Goal: Information Seeking & Learning: Find specific fact

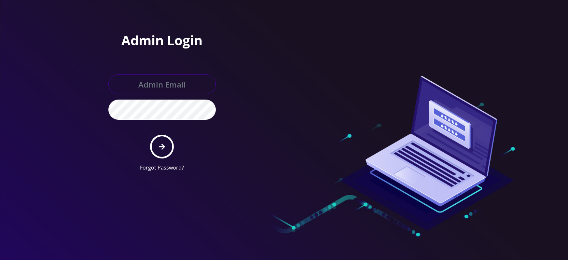
type input "[EMAIL_ADDRESS][DOMAIN_NAME]"
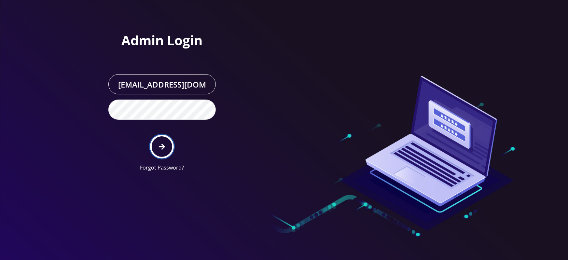
click at [158, 139] on button "submit" at bounding box center [162, 147] width 24 height 24
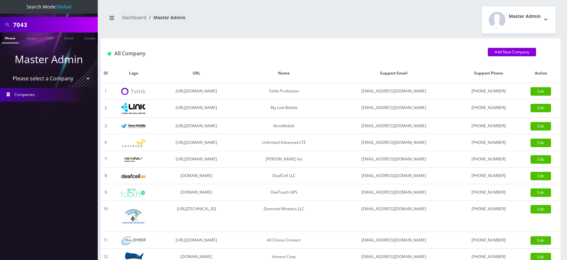
click at [25, 30] on input "7043" at bounding box center [54, 25] width 83 height 12
paste input "6687"
type input "6687"
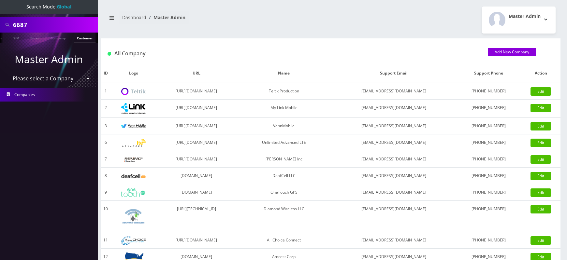
click at [84, 38] on link "Customer" at bounding box center [85, 38] width 22 height 11
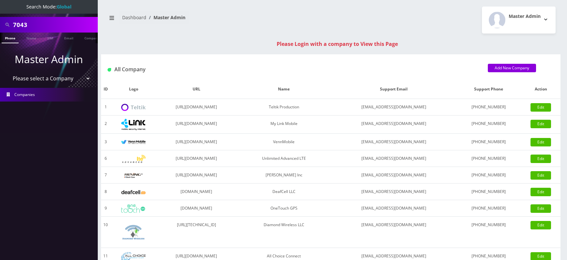
select select "1"
click at [7, 72] on select "Please select a Company Teltik Production My Link Mobile VennMobile Unlimited A…" at bounding box center [48, 78] width 83 height 12
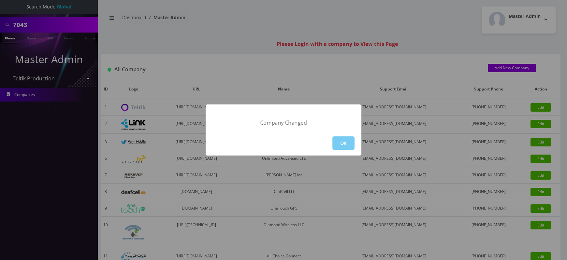
click at [353, 145] on button "OK" at bounding box center [343, 142] width 22 height 13
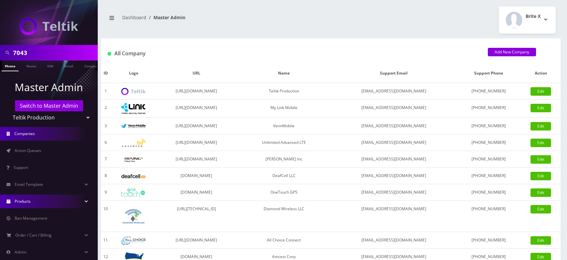
scroll to position [46, 0]
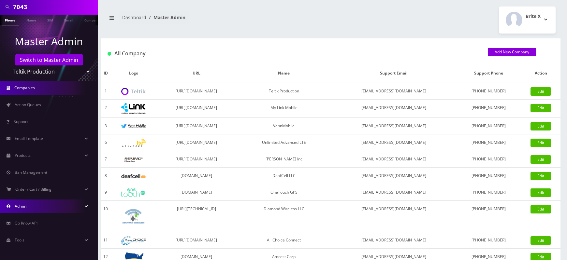
click at [30, 208] on link "Admin" at bounding box center [49, 207] width 98 height 14
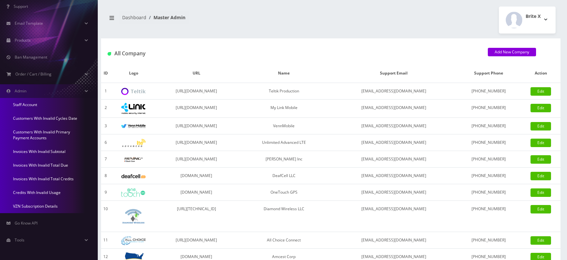
click at [49, 178] on link "Invoices With Invalid Total Credits" at bounding box center [49, 179] width 98 height 14
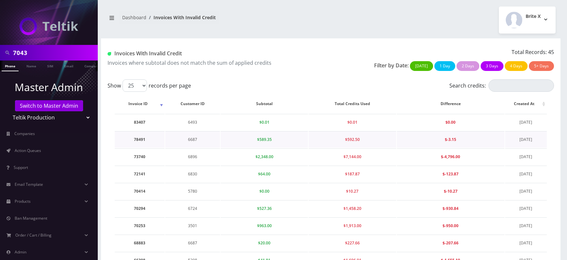
click at [141, 140] on td "78491" at bounding box center [140, 139] width 50 height 17
copy td "78491"
click at [194, 139] on td "6687" at bounding box center [192, 139] width 55 height 17
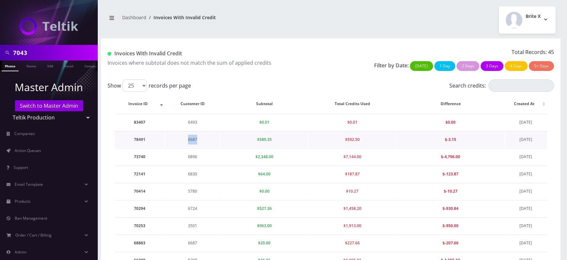
copy td "6687"
click at [140, 140] on td "78491" at bounding box center [140, 139] width 50 height 17
copy td "78491"
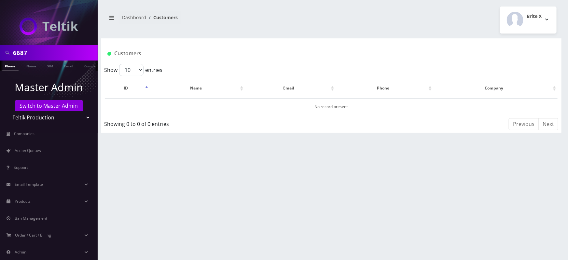
scroll to position [0, 3]
click at [57, 106] on link "Switch to Master Admin" at bounding box center [49, 105] width 68 height 11
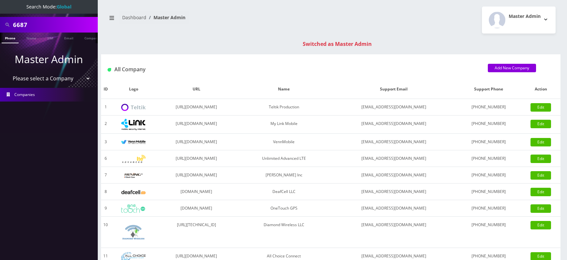
click at [19, 27] on input "6687" at bounding box center [54, 25] width 83 height 12
click at [83, 37] on link "Customer" at bounding box center [85, 38] width 22 height 11
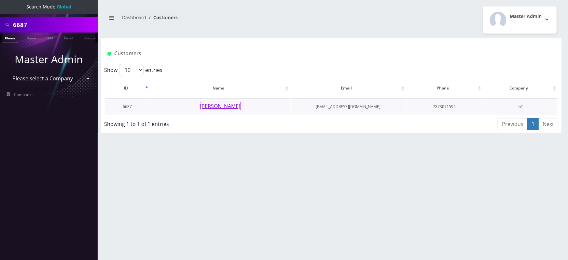
click at [224, 104] on button "[PERSON_NAME]" at bounding box center [220, 106] width 41 height 8
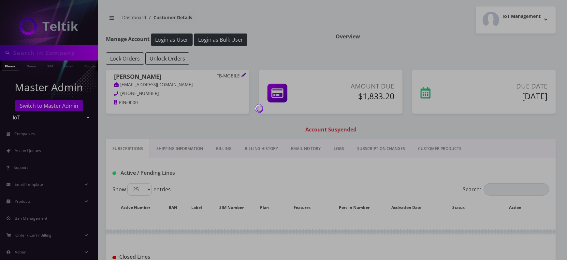
type input "6687"
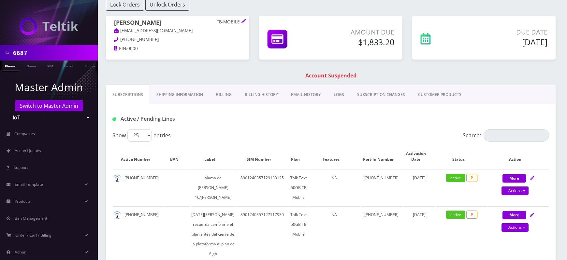
scroll to position [55, 0]
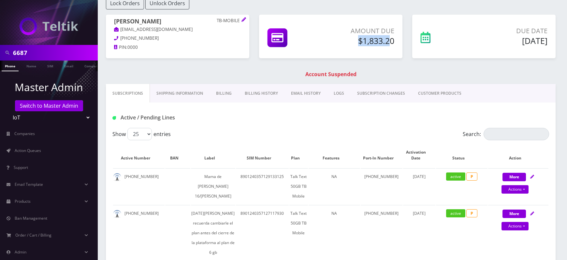
drag, startPoint x: 353, startPoint y: 41, endPoint x: 390, endPoint y: 41, distance: 36.5
click at [390, 41] on h5 "$1,833.20" at bounding box center [359, 41] width 70 height 10
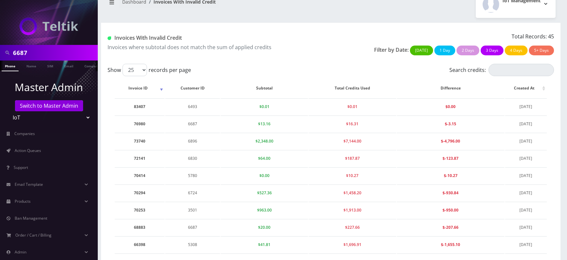
scroll to position [13, 0]
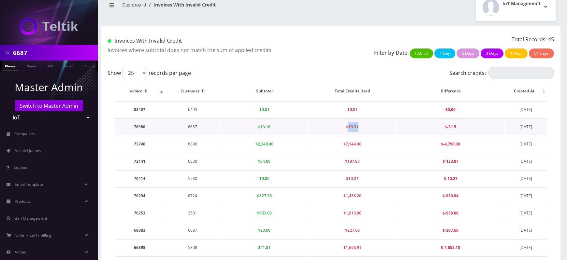
drag, startPoint x: 349, startPoint y: 126, endPoint x: 360, endPoint y: 126, distance: 11.4
click at [360, 126] on td "$16.31" at bounding box center [351, 127] width 87 height 17
copy span "16.31"
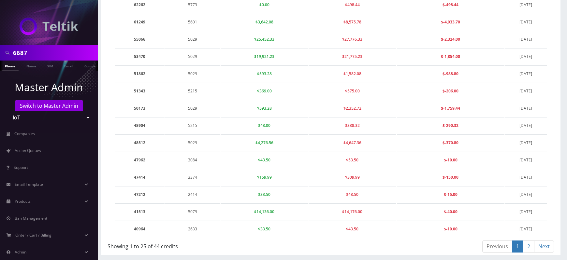
scroll to position [403, 0]
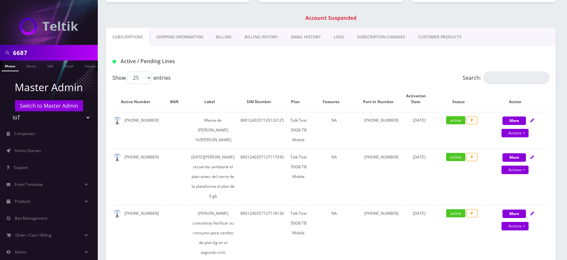
scroll to position [113, 0]
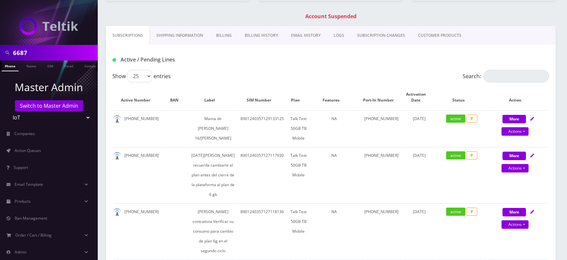
click at [253, 33] on link "Billing History" at bounding box center [261, 35] width 46 height 19
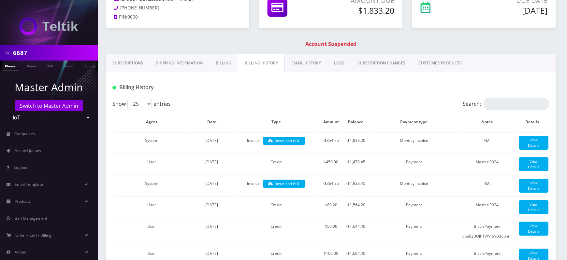
scroll to position [84, 0]
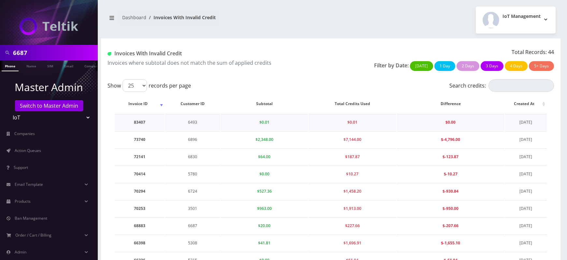
click at [193, 121] on td "6493" at bounding box center [192, 122] width 55 height 17
copy td "6493"
click at [194, 121] on td "6896" at bounding box center [192, 122] width 55 height 17
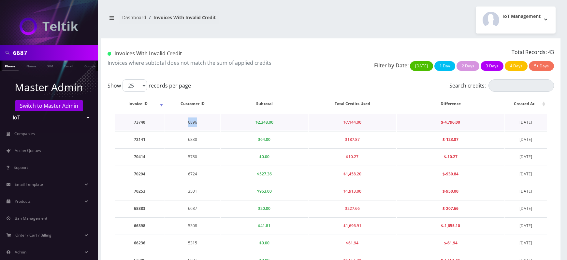
copy td "6896"
click at [503, 88] on input "Search credits:" at bounding box center [520, 85] width 65 height 12
paste input "6896"
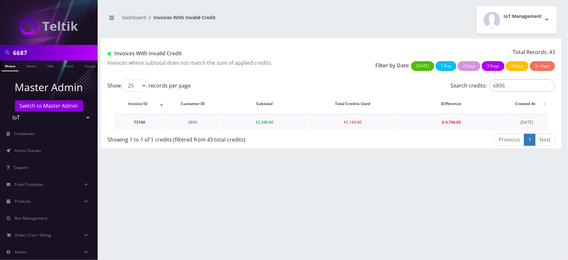
type input "6896"
click at [141, 122] on td "73740" at bounding box center [140, 122] width 50 height 17
copy td "73740"
click at [193, 125] on td "6896" at bounding box center [192, 122] width 55 height 17
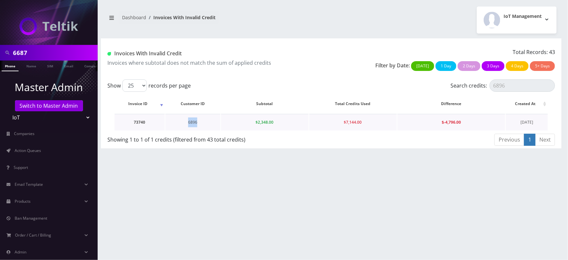
click at [193, 125] on td "6896" at bounding box center [192, 122] width 55 height 17
copy td "6896"
click at [141, 124] on td "73740" at bounding box center [140, 122] width 50 height 17
copy td "73740"
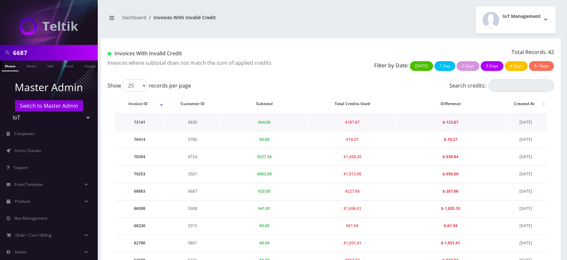
click at [192, 123] on td "6830" at bounding box center [192, 122] width 55 height 17
copy td "6830"
drag, startPoint x: 258, startPoint y: 122, endPoint x: 277, endPoint y: 123, distance: 19.2
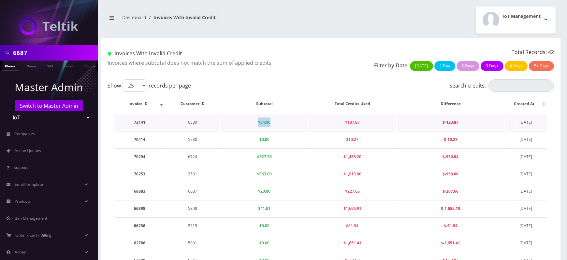
click at [277, 123] on td "$64.00" at bounding box center [264, 122] width 87 height 17
click at [193, 122] on td "6830" at bounding box center [192, 122] width 55 height 17
copy td "6830"
click at [505, 88] on input "Search credits:" at bounding box center [520, 85] width 65 height 12
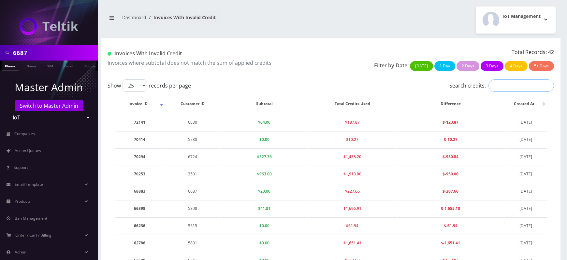
paste input "6830"
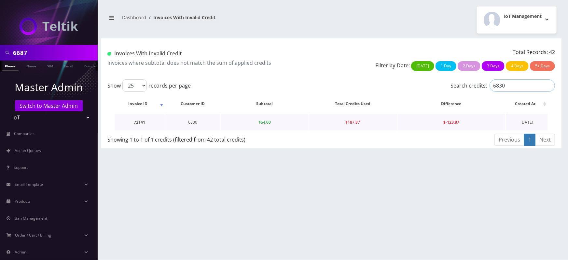
type input "6830"
click at [189, 121] on td "6830" at bounding box center [192, 122] width 55 height 17
click at [139, 122] on td "72141" at bounding box center [140, 122] width 50 height 17
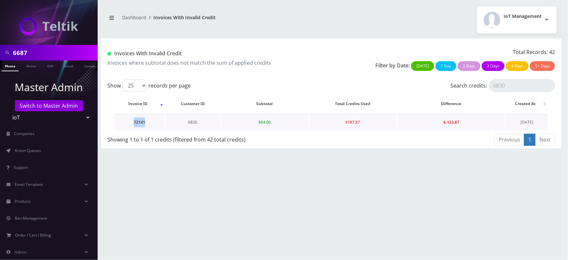
copy td "72141"
click at [263, 122] on span "$64.00" at bounding box center [265, 123] width 12 height 6
drag, startPoint x: 231, startPoint y: 25, endPoint x: 254, endPoint y: 135, distance: 112.3
click at [254, 135] on div "6687 Phone Name SIM Email Company Customer Dashboard Invoices With Invalid Cred…" at bounding box center [331, 130] width 474 height 260
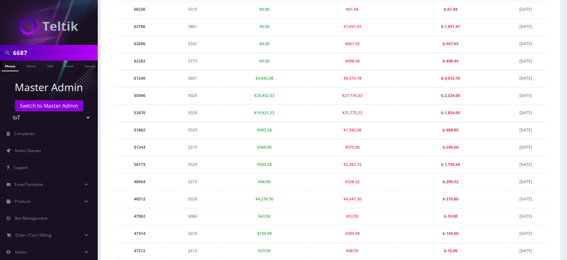
scroll to position [383, 0]
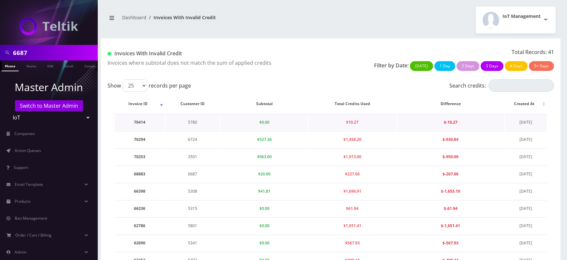
click at [143, 120] on td "70414" at bounding box center [140, 122] width 50 height 17
click at [193, 121] on td "5780" at bounding box center [192, 122] width 55 height 17
copy td "5780"
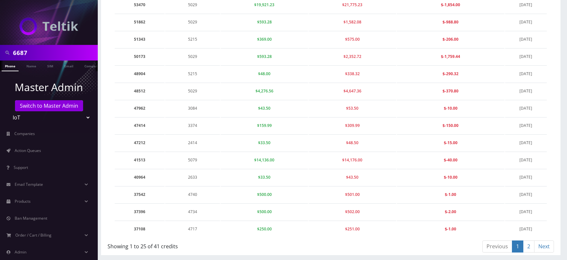
scroll to position [383, 0]
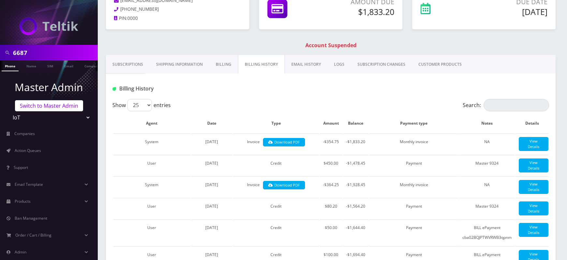
scroll to position [84, 0]
click at [56, 104] on link "Switch to Master Admin" at bounding box center [49, 105] width 68 height 11
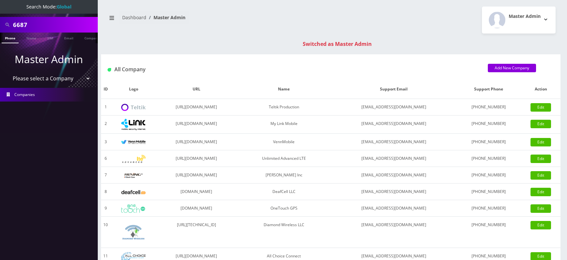
click at [23, 24] on input "6687" at bounding box center [54, 25] width 83 height 12
paste input "5780"
type input "5780"
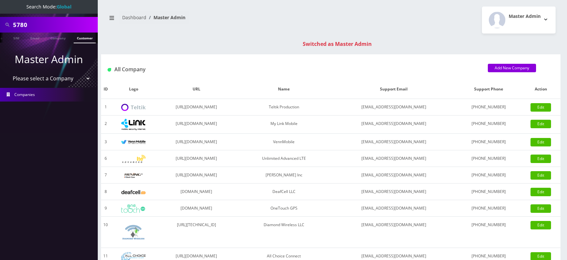
click at [86, 38] on link "Customer" at bounding box center [85, 38] width 22 height 11
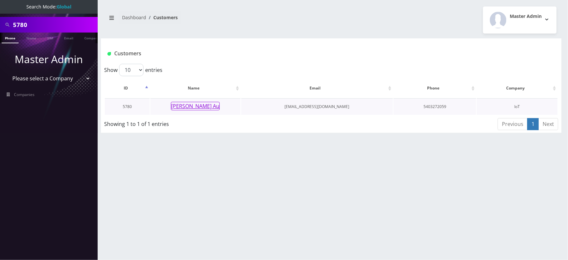
click at [193, 106] on button "[PERSON_NAME] Au" at bounding box center [195, 106] width 49 height 8
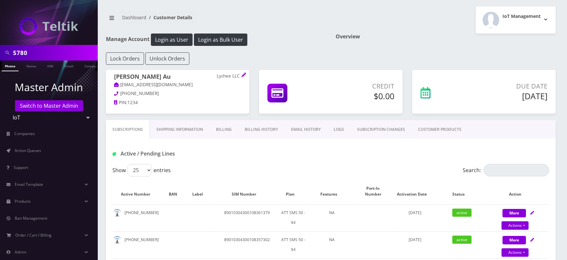
click at [261, 123] on link "Billing History" at bounding box center [261, 129] width 46 height 19
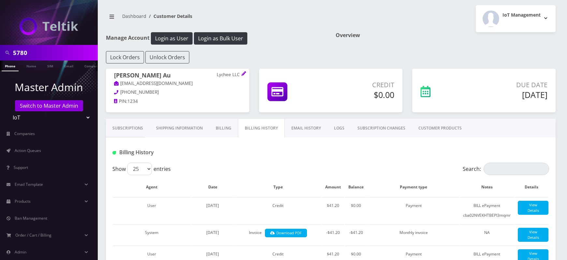
scroll to position [0, 3]
click at [58, 106] on link "Switch to Master Admin" at bounding box center [49, 105] width 68 height 11
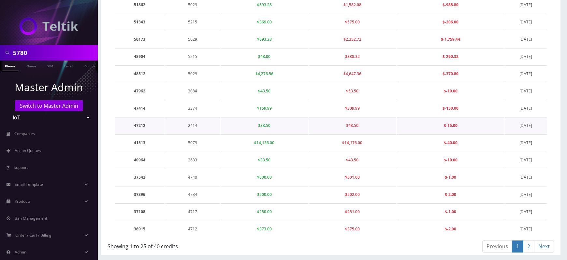
scroll to position [0, 3]
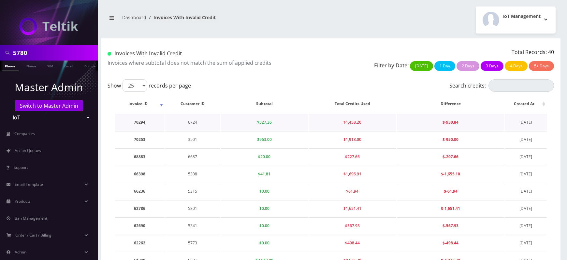
click at [136, 122] on td "70294" at bounding box center [140, 122] width 50 height 17
click at [190, 124] on td "6724" at bounding box center [192, 122] width 55 height 17
copy td "6724"
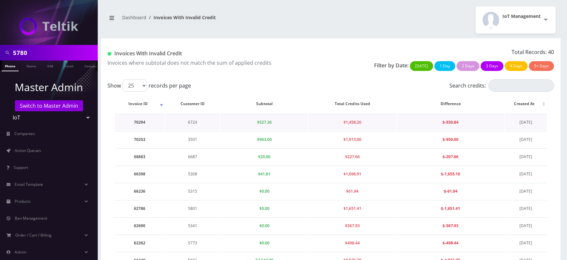
click at [147, 123] on td "70294" at bounding box center [140, 122] width 50 height 17
click at [135, 121] on td "70294" at bounding box center [140, 122] width 50 height 17
copy td "70294"
click at [191, 124] on td "6724" at bounding box center [192, 122] width 55 height 17
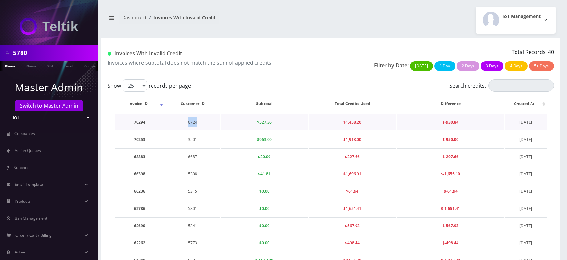
click at [191, 124] on td "6724" at bounding box center [192, 122] width 55 height 17
copy td "6724"
click at [137, 119] on td "70294" at bounding box center [140, 122] width 50 height 17
copy td "70294"
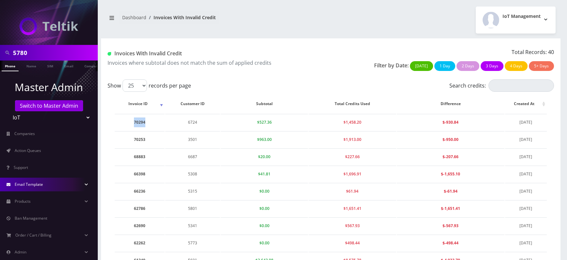
scroll to position [29, 0]
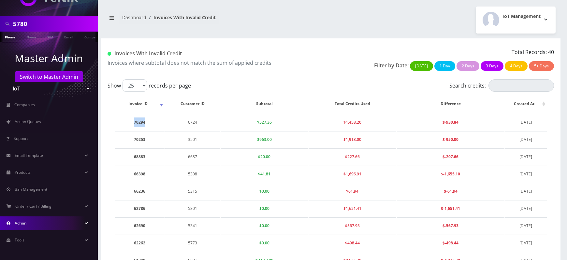
click at [35, 226] on link "Admin" at bounding box center [49, 224] width 98 height 14
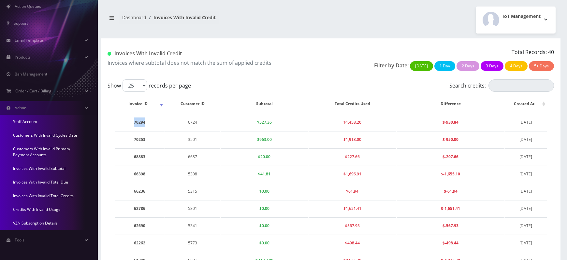
click at [35, 212] on link "Credits With Invalid Usage" at bounding box center [49, 210] width 98 height 14
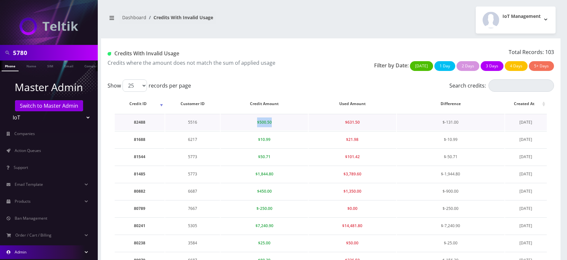
drag, startPoint x: 257, startPoint y: 121, endPoint x: 280, endPoint y: 122, distance: 23.1
click at [280, 122] on td "$500.50" at bounding box center [264, 122] width 87 height 17
drag, startPoint x: 343, startPoint y: 123, endPoint x: 366, endPoint y: 125, distance: 22.9
click at [366, 125] on td "$631.50" at bounding box center [351, 122] width 87 height 17
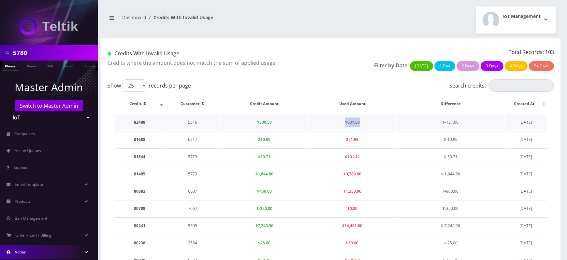
click at [366, 125] on td "$631.50" at bounding box center [351, 122] width 87 height 17
click at [192, 122] on td "5516" at bounding box center [192, 122] width 55 height 17
copy td "5516"
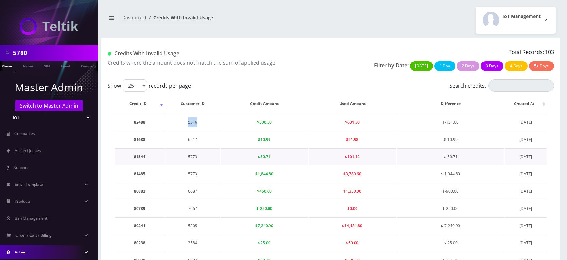
scroll to position [315, 0]
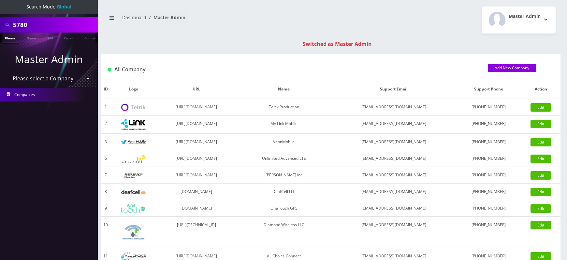
click at [19, 28] on input "5780" at bounding box center [54, 25] width 83 height 12
paste input "516"
type input "5516"
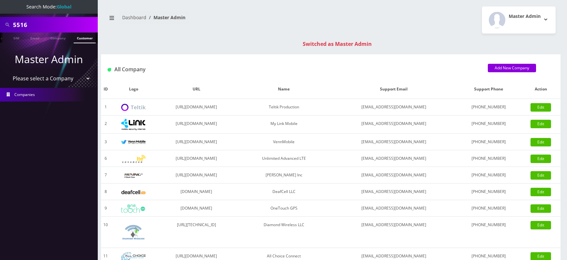
click at [83, 38] on link "Customer" at bounding box center [85, 38] width 22 height 11
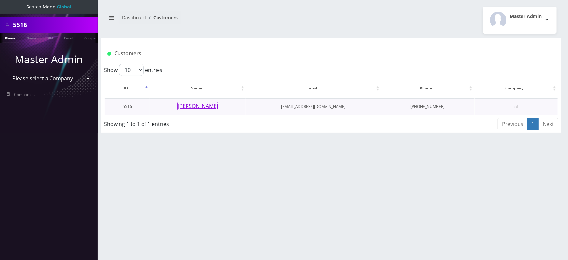
click at [199, 106] on button "Jeff Michel" at bounding box center [198, 106] width 41 height 8
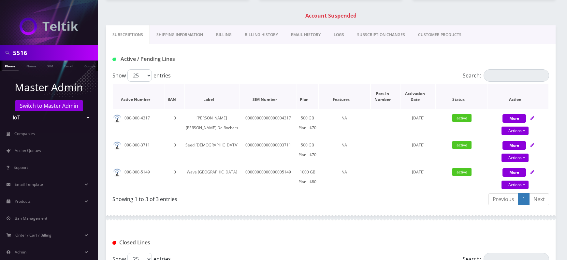
scroll to position [113, 0]
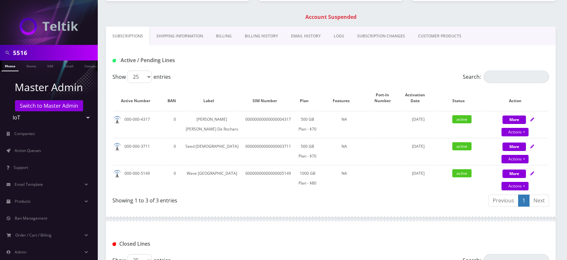
click at [264, 35] on link "Billing History" at bounding box center [261, 36] width 46 height 19
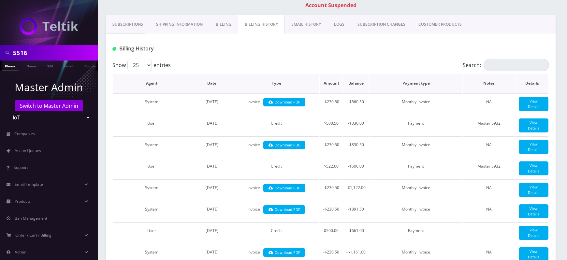
scroll to position [129, 0]
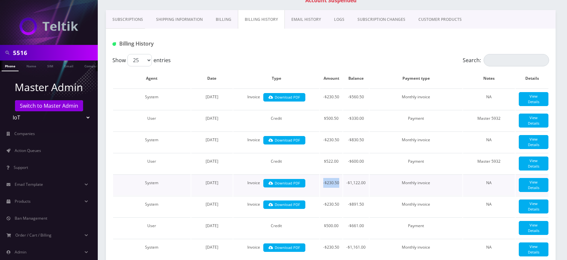
drag, startPoint x: 323, startPoint y: 187, endPoint x: 340, endPoint y: 187, distance: 17.0
click at [340, 187] on td "-$230.50" at bounding box center [331, 185] width 22 height 21
drag, startPoint x: 322, startPoint y: 144, endPoint x: 340, endPoint y: 143, distance: 17.3
click at [340, 143] on td "-$230.50" at bounding box center [331, 142] width 22 height 21
drag, startPoint x: 320, startPoint y: 97, endPoint x: 338, endPoint y: 97, distance: 18.9
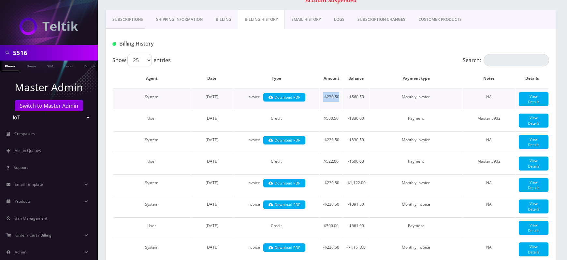
click at [338, 97] on td "-$230.50" at bounding box center [331, 99] width 22 height 21
drag, startPoint x: 323, startPoint y: 122, endPoint x: 339, endPoint y: 122, distance: 16.6
click at [339, 122] on td "$500.50" at bounding box center [331, 120] width 22 height 21
click at [545, 126] on link "View Details" at bounding box center [534, 121] width 30 height 14
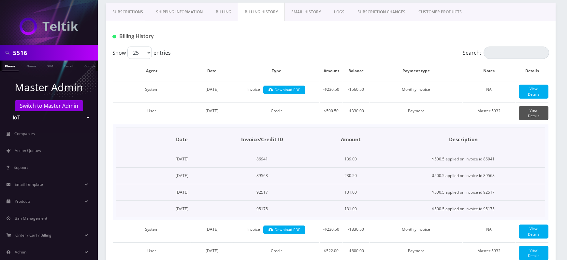
scroll to position [138, 0]
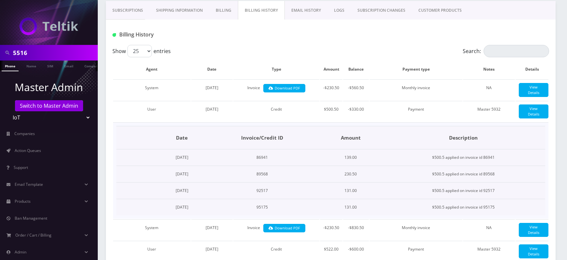
click at [362, 162] on td "139.00" at bounding box center [350, 158] width 62 height 17
copy td "139.00"
click at [288, 211] on td "95175" at bounding box center [262, 207] width 115 height 17
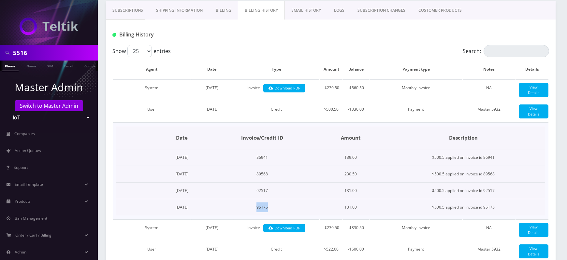
copy td "95175"
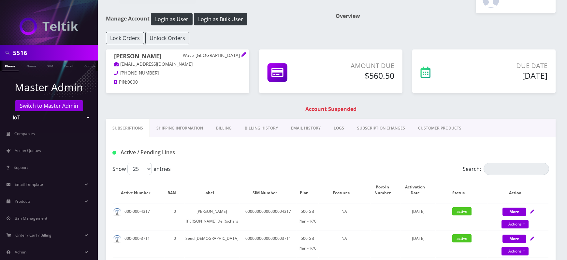
scroll to position [20, 0]
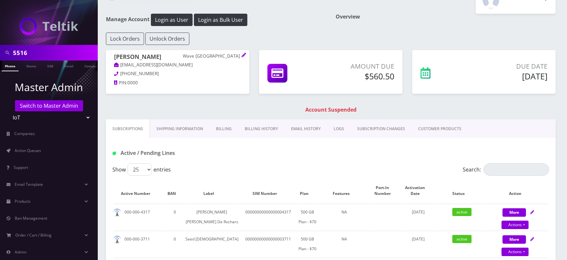
click at [249, 121] on link "Billing History" at bounding box center [261, 129] width 46 height 19
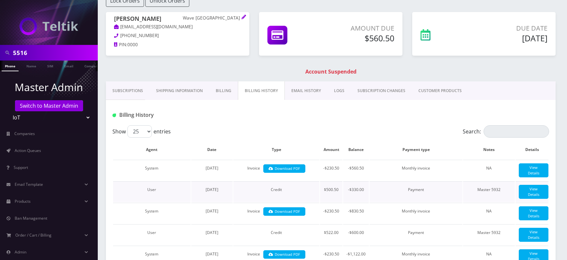
scroll to position [58, 0]
click at [525, 194] on link "View Details" at bounding box center [534, 192] width 30 height 14
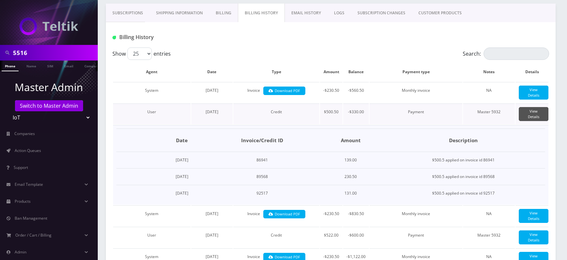
scroll to position [139, 0]
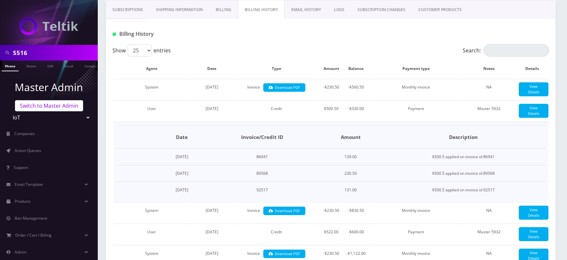
click at [53, 107] on link "Switch to Master Admin" at bounding box center [49, 105] width 68 height 11
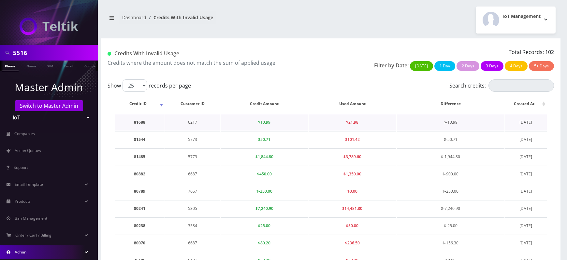
click at [192, 122] on td "6217" at bounding box center [192, 122] width 55 height 17
copy td "6217"
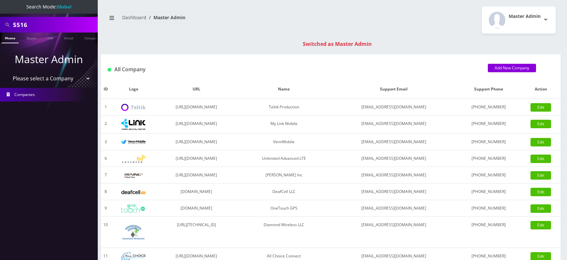
click at [19, 25] on input "5516" at bounding box center [54, 25] width 83 height 12
paste input "6217"
type input "6217"
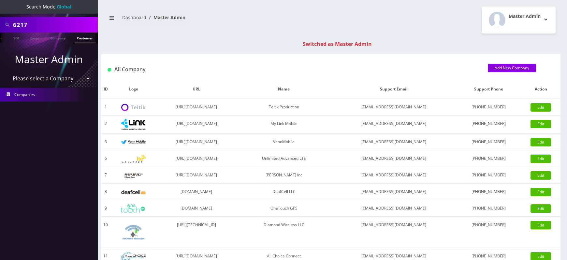
click at [84, 39] on link "Customer" at bounding box center [85, 38] width 22 height 11
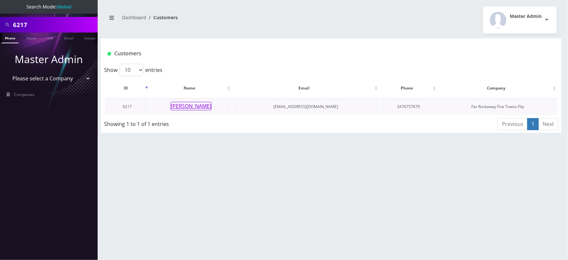
click at [192, 107] on button "[PERSON_NAME]" at bounding box center [191, 106] width 41 height 8
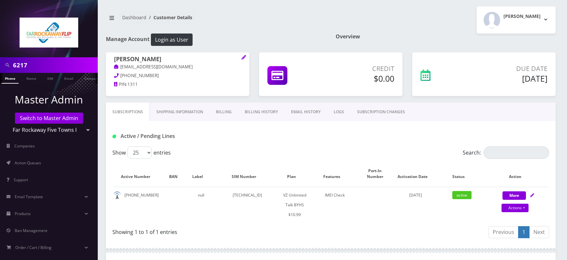
click at [261, 111] on link "Billing History" at bounding box center [261, 112] width 46 height 19
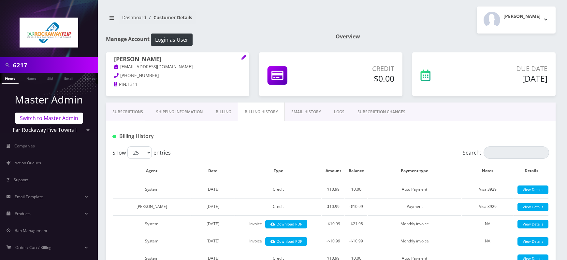
click at [45, 118] on link "Switch to Master Admin" at bounding box center [49, 118] width 68 height 11
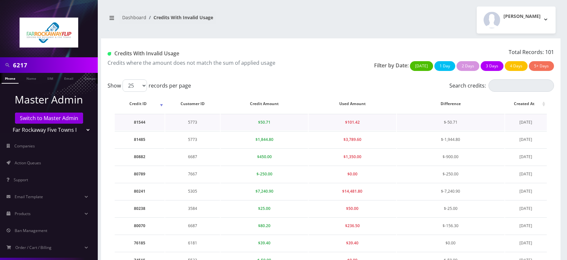
click at [191, 124] on td "5773" at bounding box center [192, 122] width 55 height 17
copy td "5773"
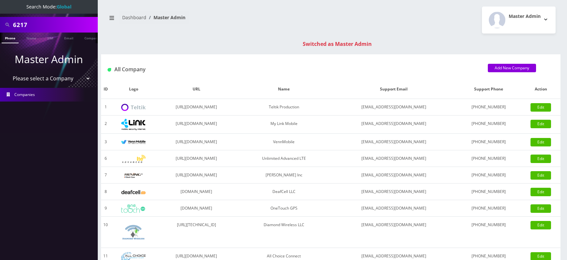
click at [23, 26] on input "6217" at bounding box center [54, 25] width 83 height 12
type input "5773"
click at [86, 38] on link "Customer" at bounding box center [85, 38] width 22 height 11
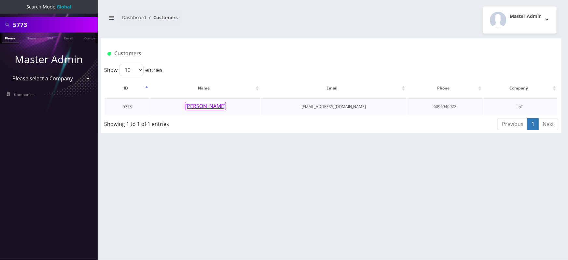
click at [200, 106] on button "Nathan Moser" at bounding box center [205, 106] width 41 height 8
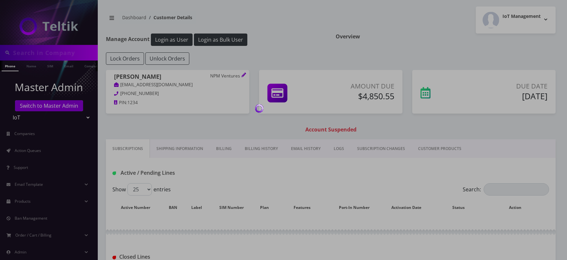
type input "5773"
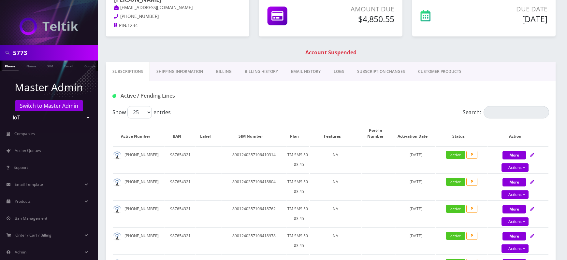
scroll to position [78, 0]
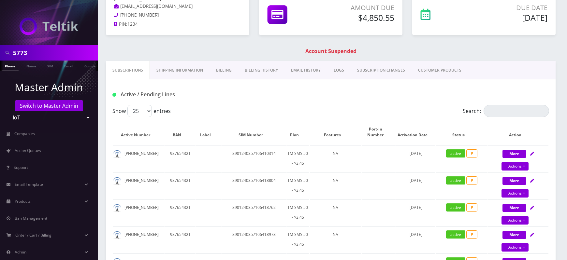
click at [251, 73] on link "Billing History" at bounding box center [261, 70] width 46 height 19
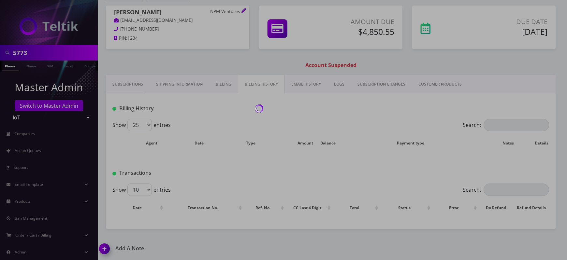
scroll to position [78, 0]
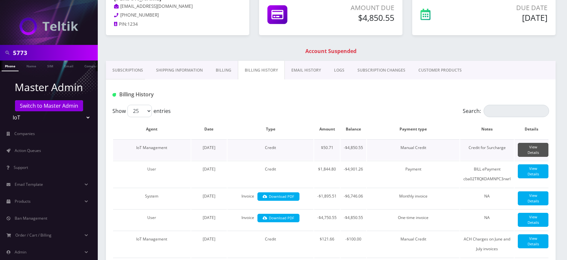
click at [537, 147] on link "View Details" at bounding box center [533, 150] width 31 height 14
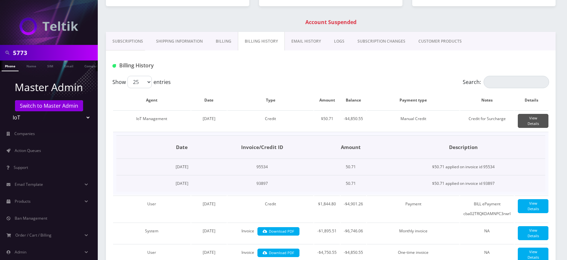
scroll to position [109, 0]
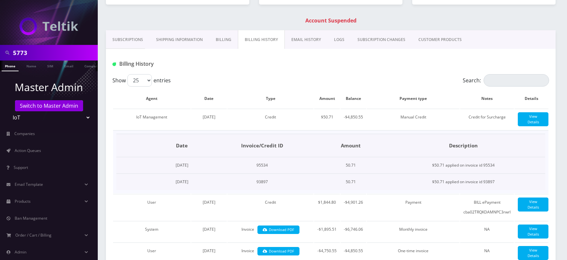
drag, startPoint x: 183, startPoint y: 170, endPoint x: 224, endPoint y: 170, distance: 41.7
click at [205, 170] on td "August 13, 2025" at bounding box center [181, 165] width 45 height 17
drag, startPoint x: 184, startPoint y: 185, endPoint x: 228, endPoint y: 185, distance: 43.3
click at [205, 185] on td "July 23, 2025" at bounding box center [181, 182] width 45 height 17
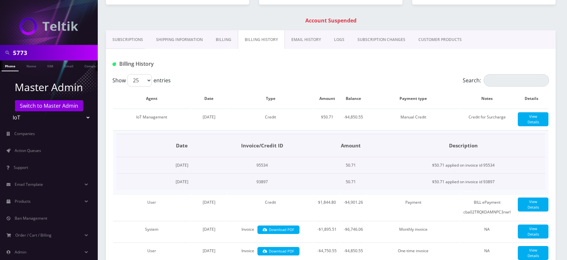
click at [205, 185] on td "[DATE]" at bounding box center [181, 182] width 45 height 17
click at [288, 187] on td "93897" at bounding box center [262, 182] width 115 height 17
click at [495, 187] on td "$50.71 applied on invoice id 93897" at bounding box center [463, 182] width 163 height 17
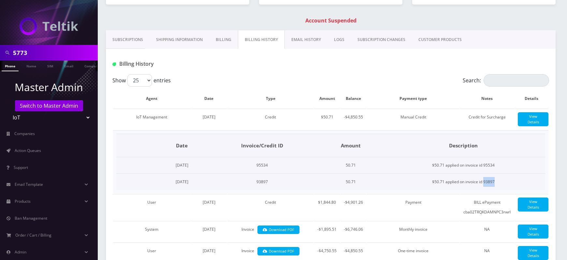
copy td "93897"
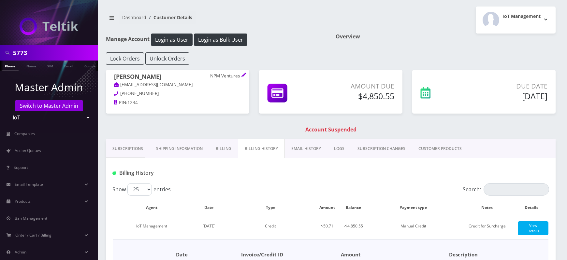
click at [251, 122] on div "Nathan Moser NPM Ventures npmventures1@gmail.com 609-694-0972 PIN: 1234 Amount …" at bounding box center [330, 104] width 459 height 69
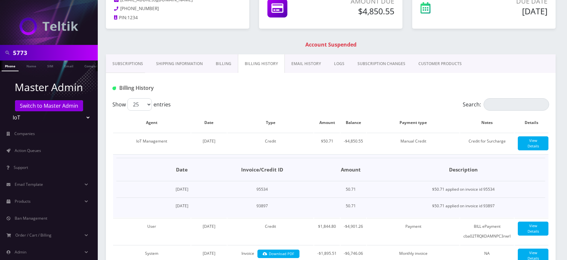
scroll to position [90, 0]
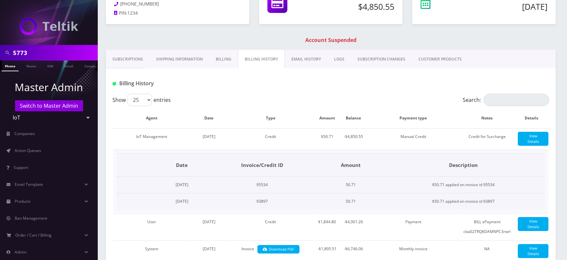
click at [494, 205] on td "$50.71 applied on invoice id 93897" at bounding box center [463, 201] width 163 height 17
copy td "93897"
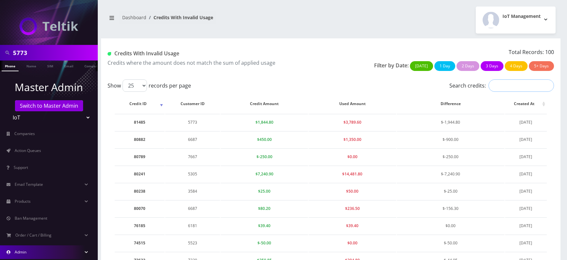
click at [505, 87] on input "Search credits:" at bounding box center [520, 85] width 65 height 12
paste input "5773"
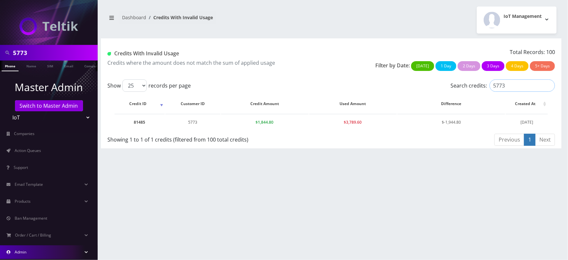
type input "5773"
click at [137, 121] on td "81485" at bounding box center [140, 122] width 50 height 17
copy td "81485"
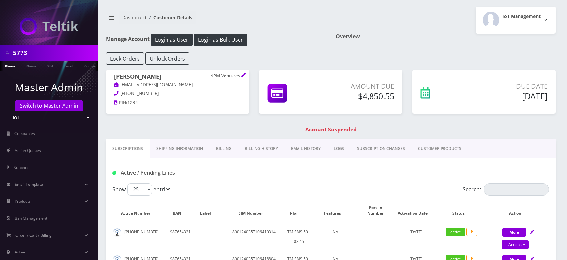
scroll to position [90, 0]
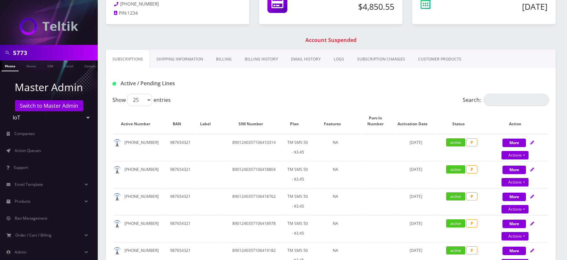
click at [265, 57] on link "Billing History" at bounding box center [261, 59] width 46 height 19
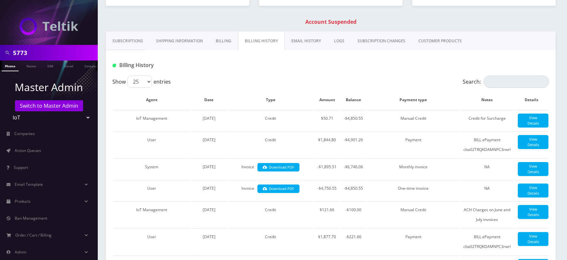
scroll to position [114, 0]
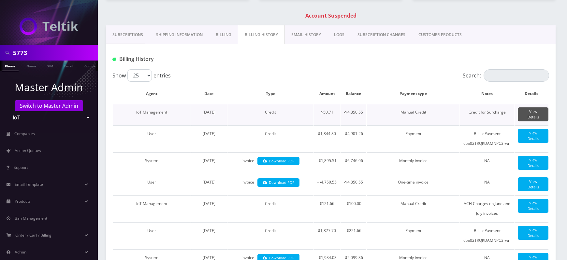
click at [534, 111] on link "View Details" at bounding box center [533, 114] width 31 height 14
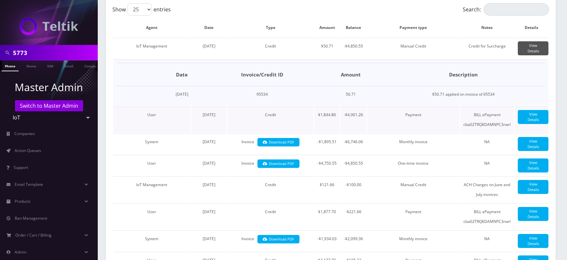
scroll to position [185, 0]
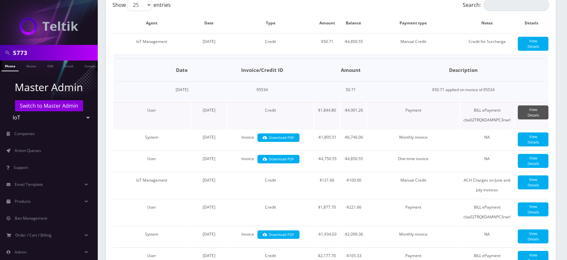
click at [537, 116] on link "View Details" at bounding box center [533, 113] width 31 height 14
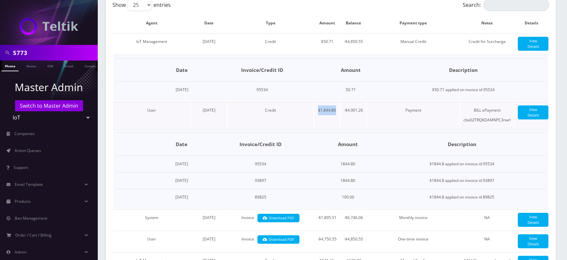
drag, startPoint x: 315, startPoint y: 115, endPoint x: 338, endPoint y: 115, distance: 22.8
click at [338, 115] on td "$1,844.80" at bounding box center [327, 115] width 26 height 26
drag, startPoint x: 356, startPoint y: 167, endPoint x: 375, endPoint y: 168, distance: 18.9
click at [375, 168] on td "1844.80" at bounding box center [348, 164] width 62 height 17
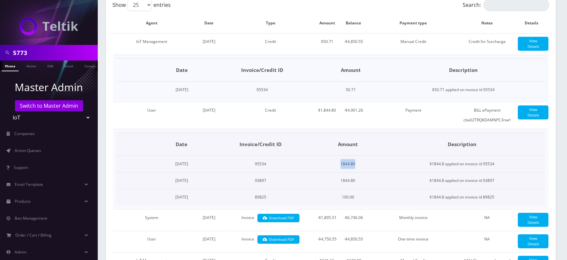
click at [375, 168] on td "1844.80" at bounding box center [348, 164] width 62 height 17
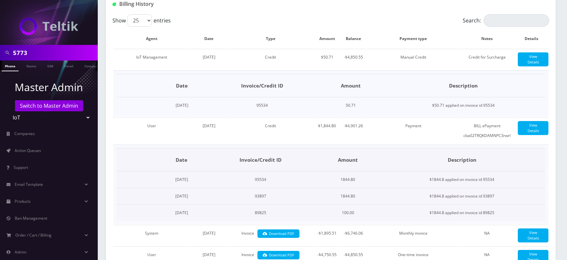
scroll to position [171, 0]
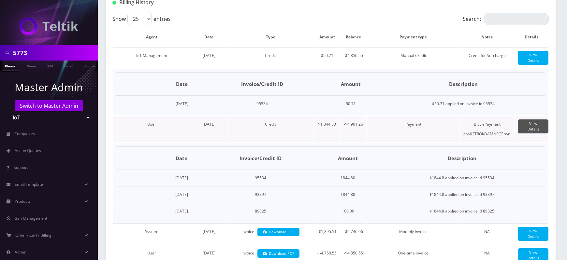
click at [525, 129] on link "View Details" at bounding box center [533, 127] width 31 height 14
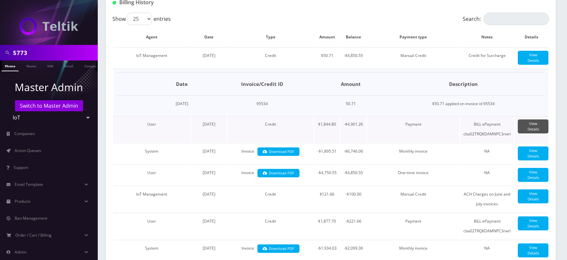
click at [525, 129] on link "View Details" at bounding box center [533, 127] width 31 height 14
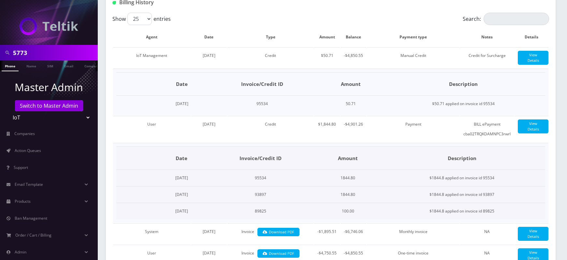
click at [284, 183] on td "95534" at bounding box center [260, 178] width 113 height 17
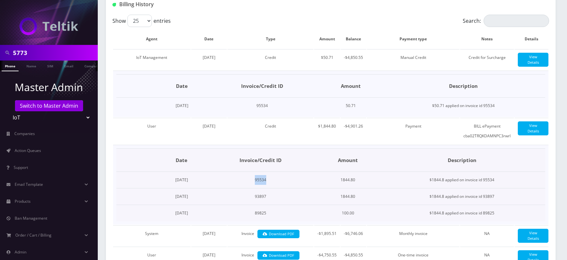
scroll to position [173, 0]
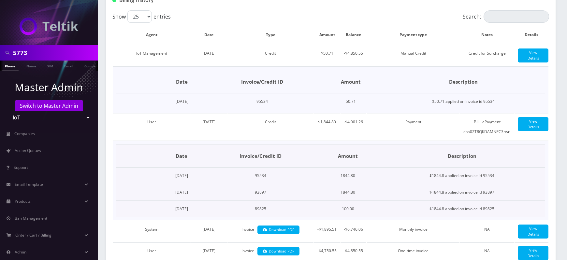
click at [289, 197] on td "93897" at bounding box center [260, 192] width 113 height 17
click at [499, 196] on td "$1844.8 applied on invoice id 93897" at bounding box center [461, 192] width 166 height 17
copy td "93897"
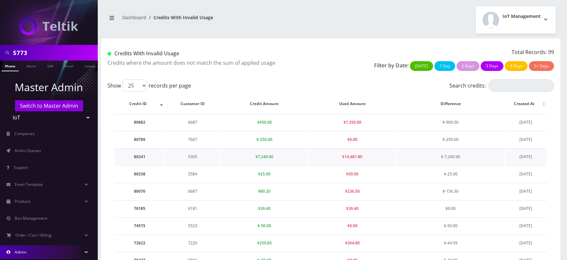
scroll to position [315, 0]
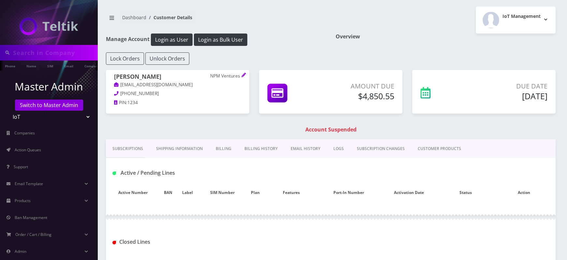
type input "5773"
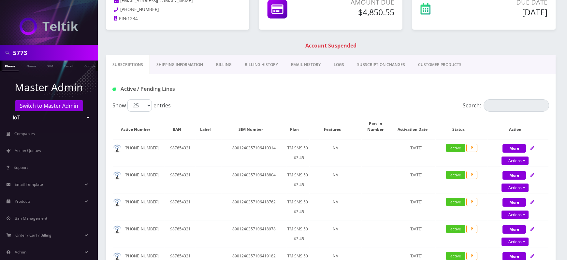
click at [259, 65] on link "Billing History" at bounding box center [261, 64] width 46 height 19
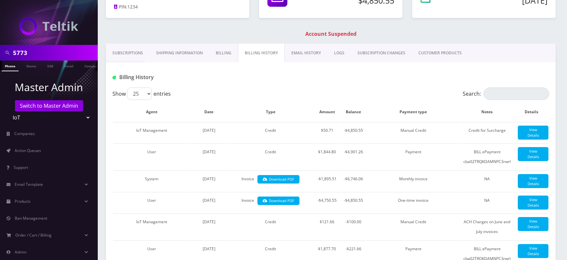
scroll to position [95, 0]
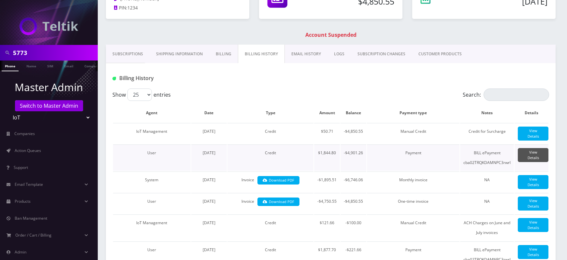
click at [525, 159] on link "View Details" at bounding box center [533, 155] width 31 height 14
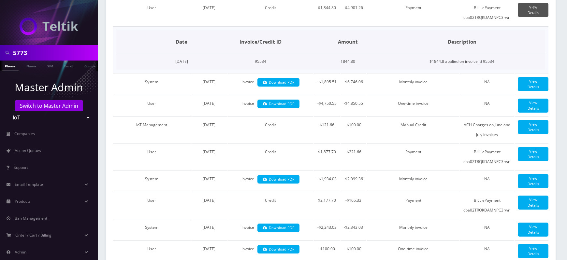
scroll to position [243, 0]
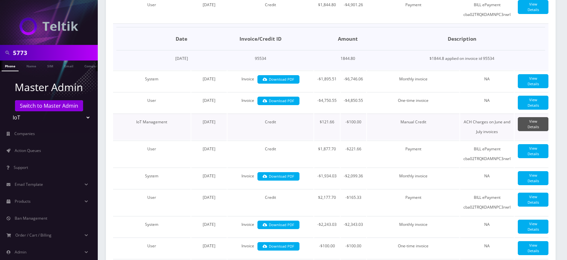
click at [524, 127] on link "View Details" at bounding box center [533, 124] width 31 height 14
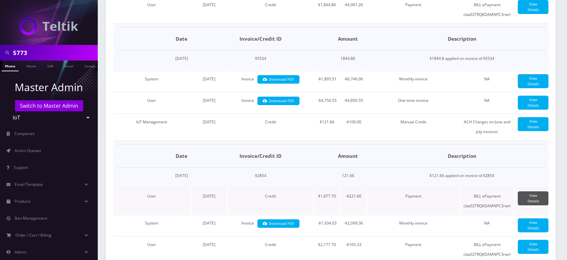
click at [530, 199] on link "View Details" at bounding box center [533, 199] width 31 height 14
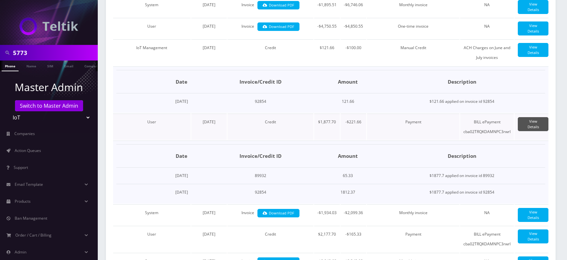
scroll to position [319, 0]
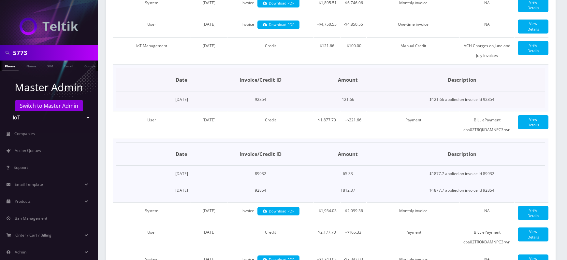
click at [488, 106] on td "$121.66 applied on invoice id 92854" at bounding box center [461, 100] width 166 height 17
copy td "92854"
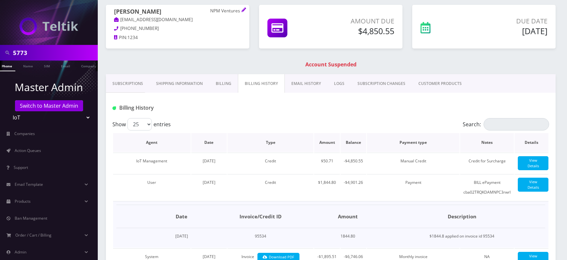
scroll to position [67, 0]
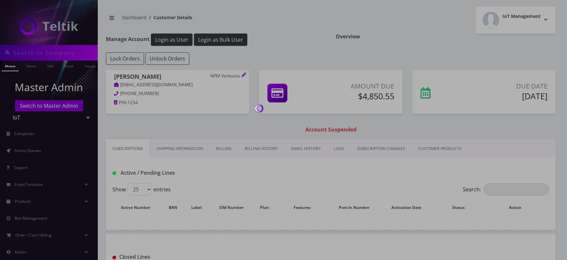
type input "5773"
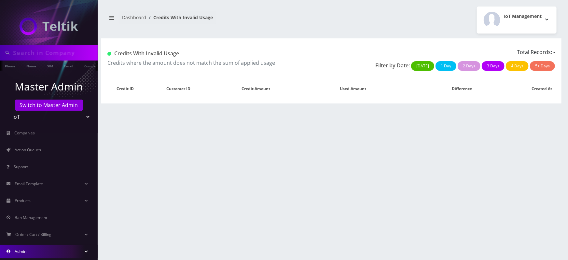
type input "5773"
